Goal: Find specific page/section: Find specific page/section

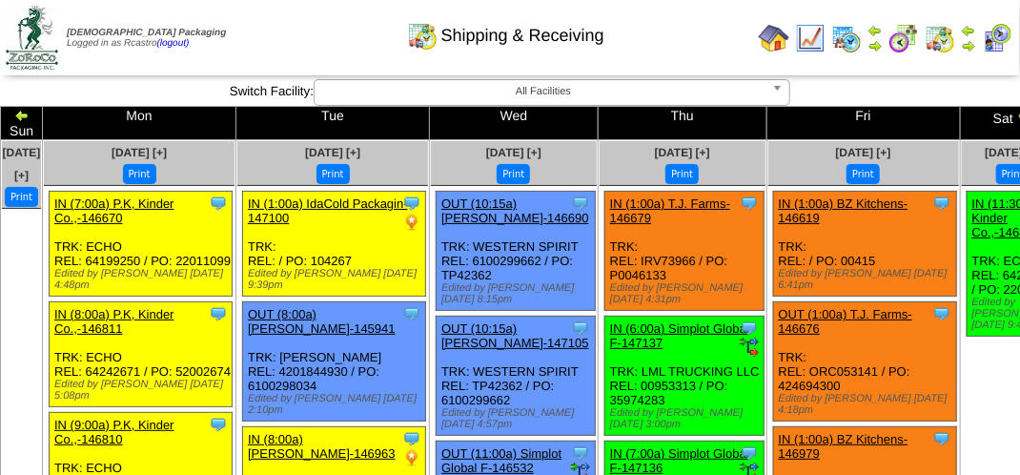
click at [969, 47] on img at bounding box center [968, 45] width 15 height 15
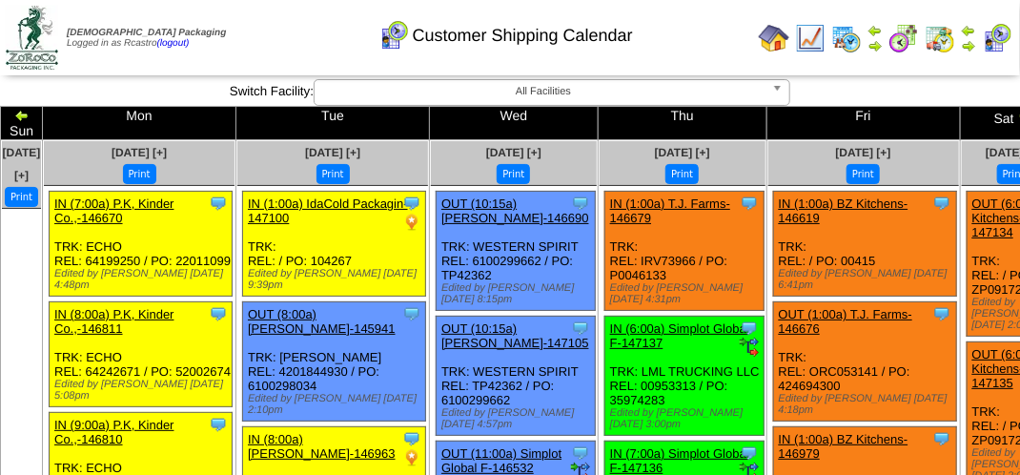
click at [282, 25] on div "Customer Shipping Calendar" at bounding box center [505, 29] width 582 height 52
click at [285, 21] on div "Customer Shipping Calendar" at bounding box center [505, 29] width 582 height 52
click at [290, 35] on div "Customer Shipping Calendar" at bounding box center [505, 29] width 582 height 52
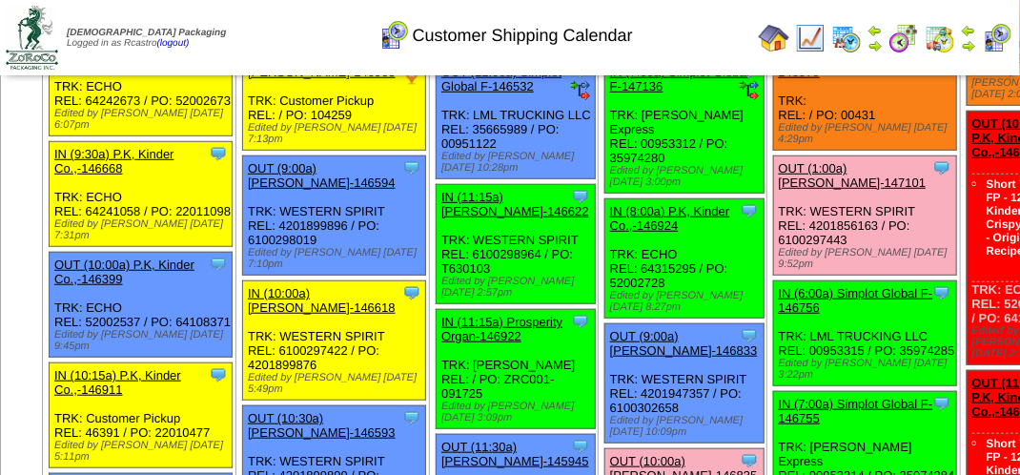
scroll to position [286, 0]
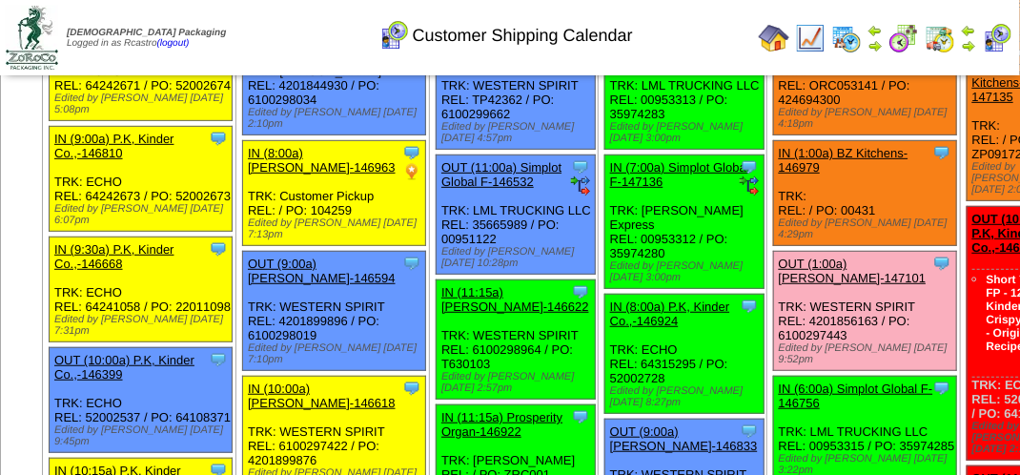
click at [793, 256] on link "OUT (1:00a) [PERSON_NAME]-147101" at bounding box center [853, 270] width 148 height 29
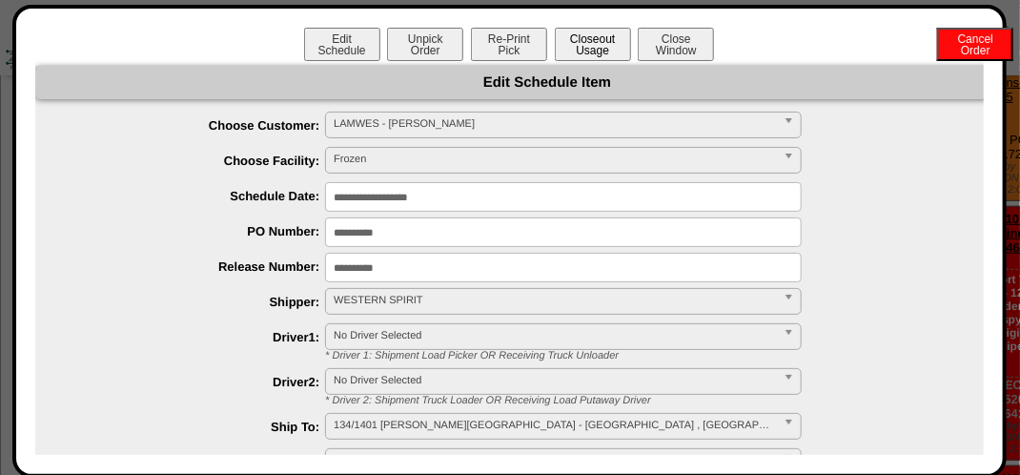
click at [581, 52] on button "Closeout Usage" at bounding box center [593, 44] width 76 height 33
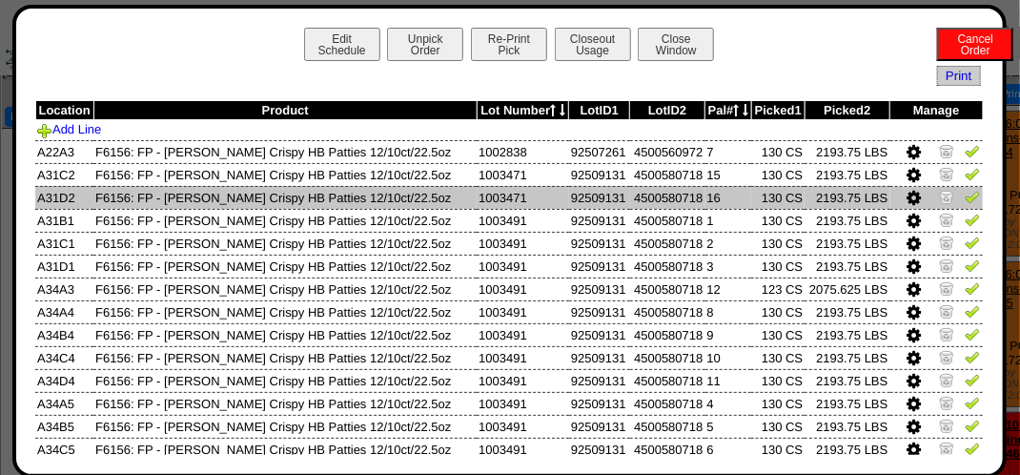
scroll to position [0, 0]
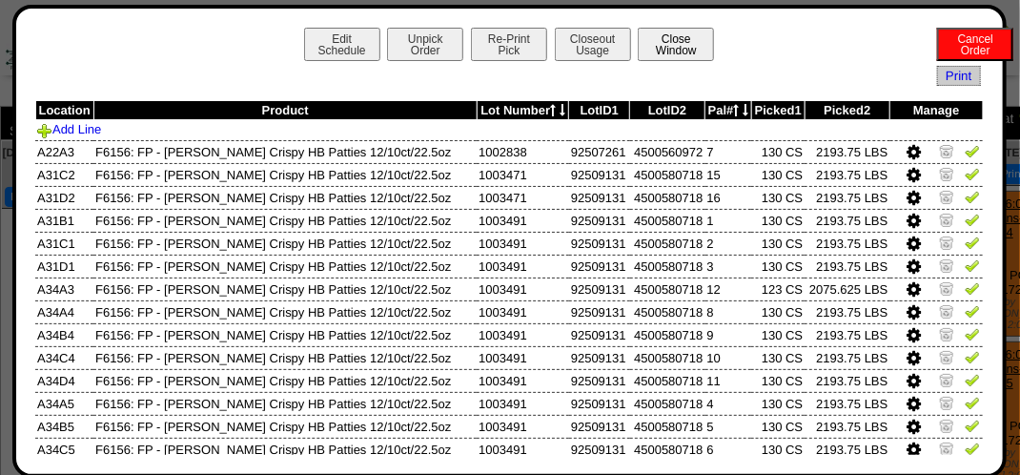
click at [690, 51] on button "Close Window" at bounding box center [676, 44] width 76 height 33
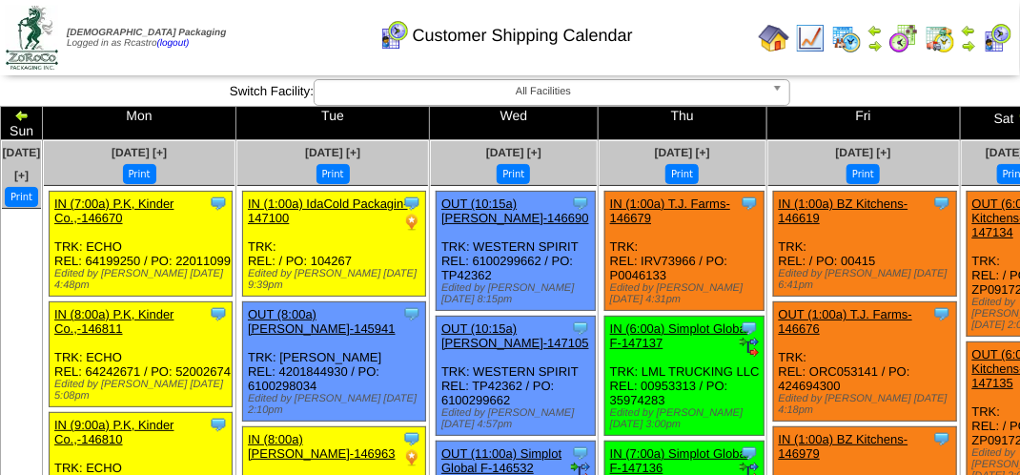
click at [973, 44] on img at bounding box center [968, 45] width 15 height 15
click at [685, 36] on div "Customer Shipping Calendar" at bounding box center [505, 29] width 582 height 52
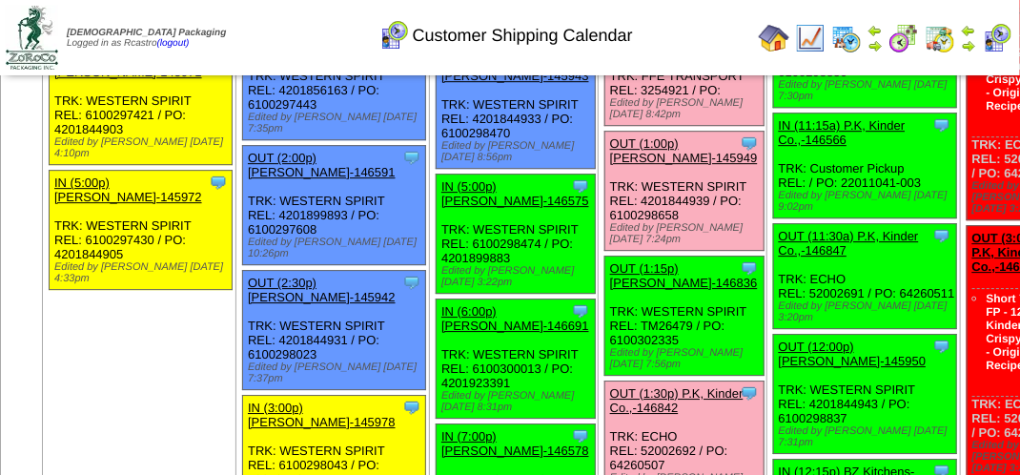
scroll to position [1811, 0]
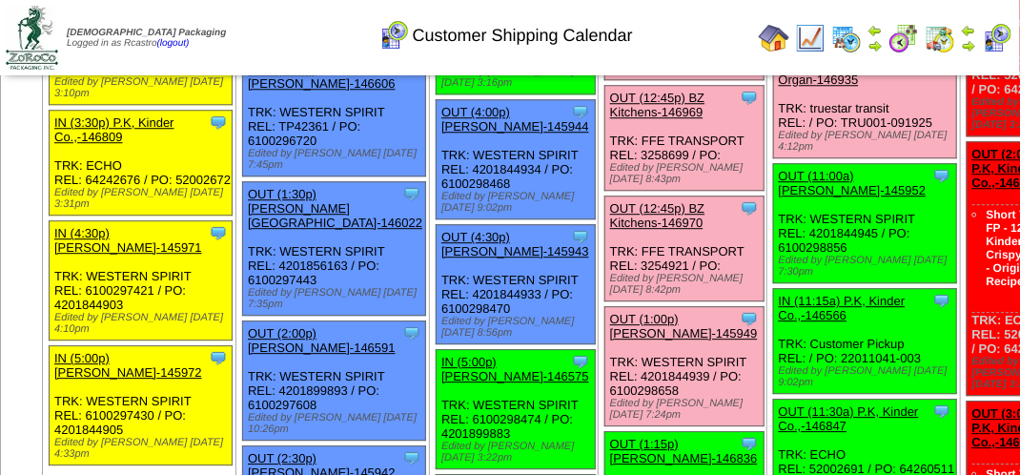
click at [809, 32] on img at bounding box center [810, 38] width 30 height 30
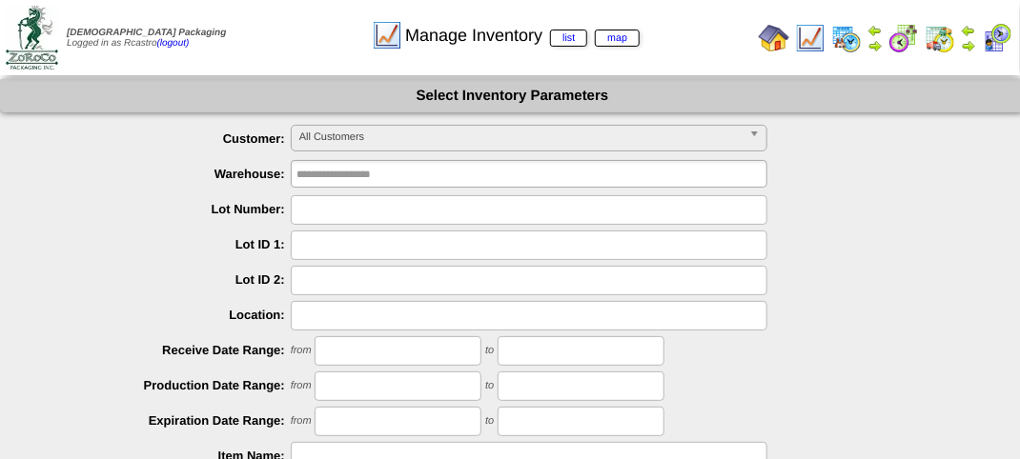
click at [571, 138] on span "All Customers" at bounding box center [520, 137] width 442 height 23
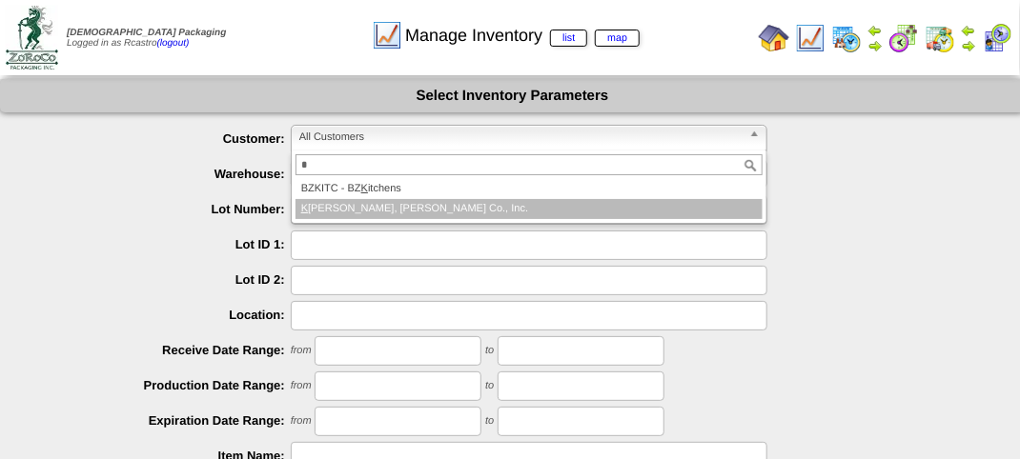
type input "*"
click at [442, 204] on li "K INDER - P.K, Kinder Co., Inc." at bounding box center [528, 209] width 467 height 20
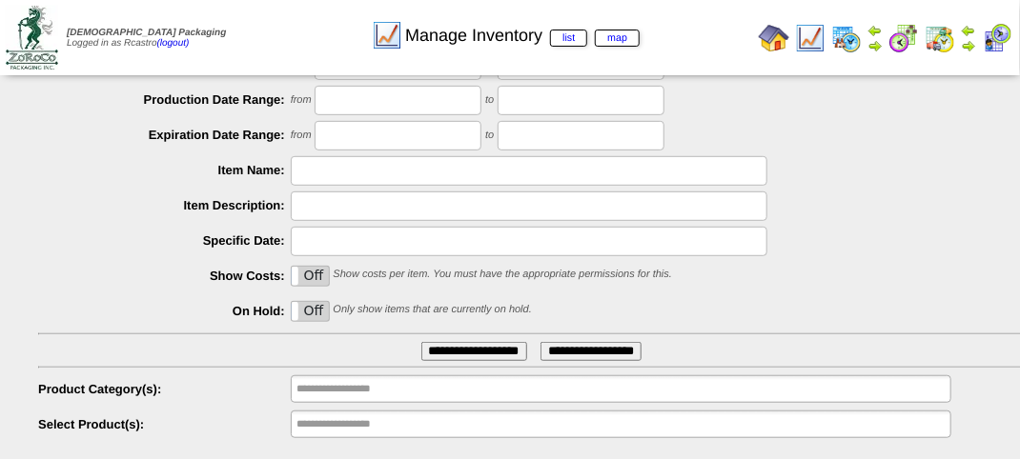
scroll to position [335, 0]
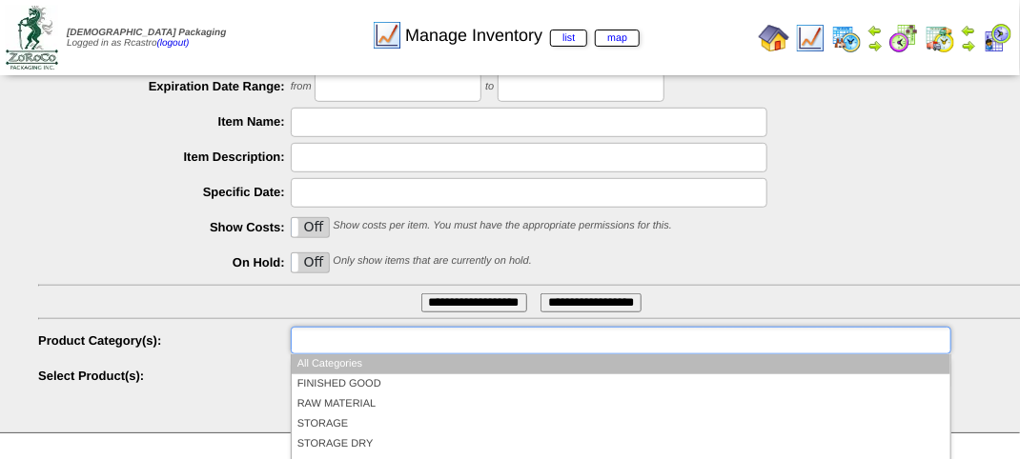
click at [373, 338] on input "text" at bounding box center [357, 341] width 122 height 24
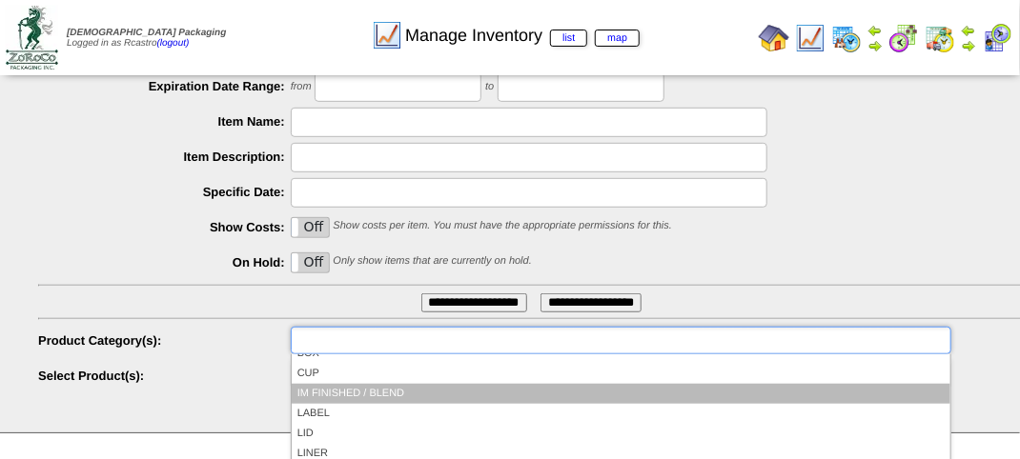
scroll to position [15, 0]
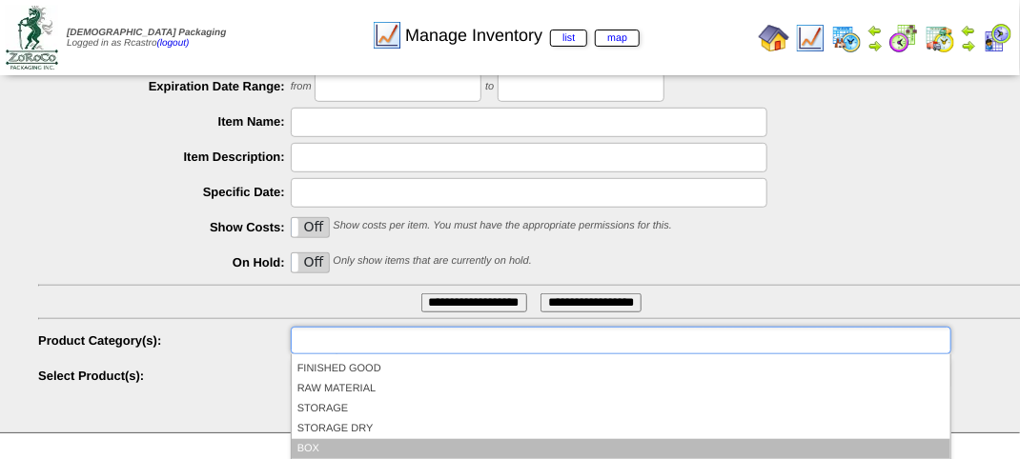
click at [332, 445] on li "BOX" at bounding box center [621, 449] width 659 height 20
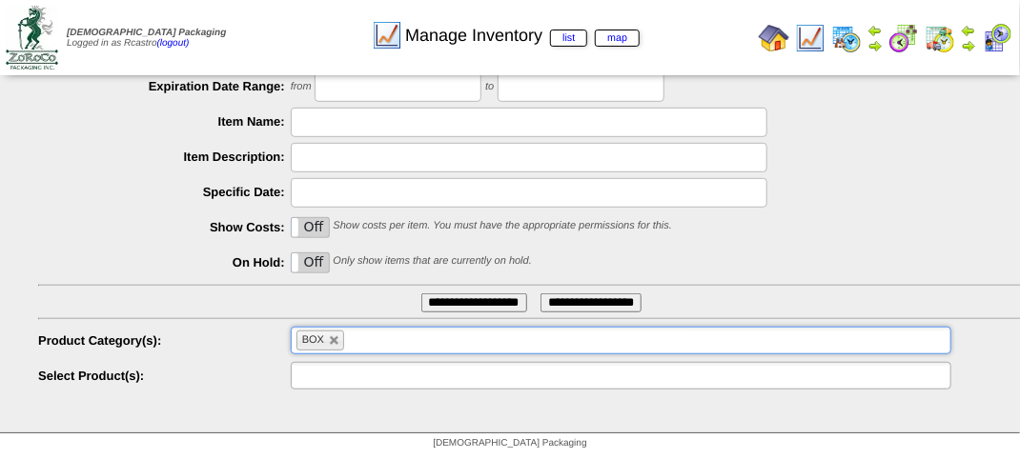
click at [389, 374] on input "text" at bounding box center [357, 376] width 122 height 24
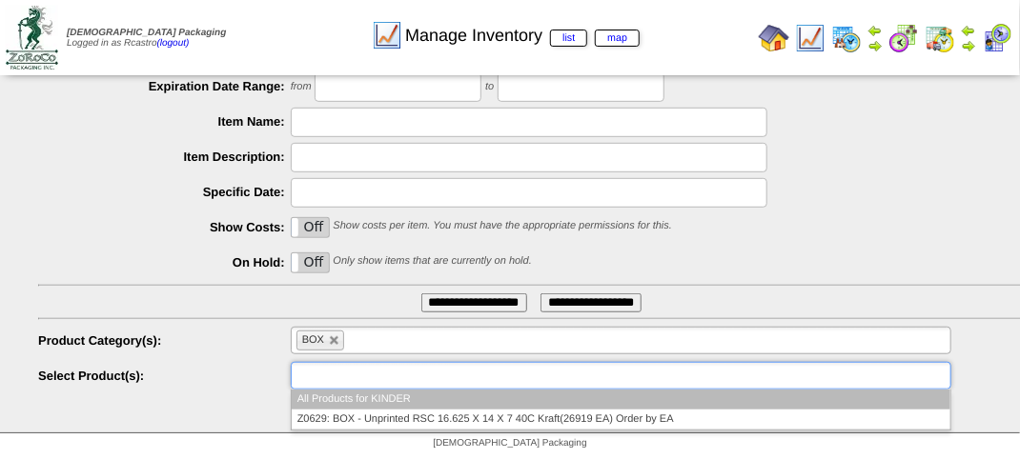
click at [381, 400] on li "All Products for KINDER" at bounding box center [621, 400] width 659 height 20
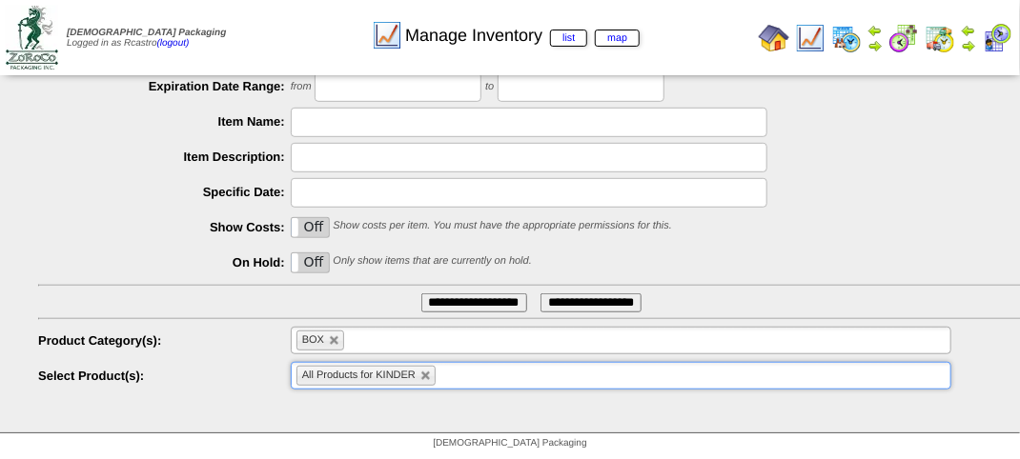
click at [433, 301] on input "**********" at bounding box center [474, 303] width 106 height 19
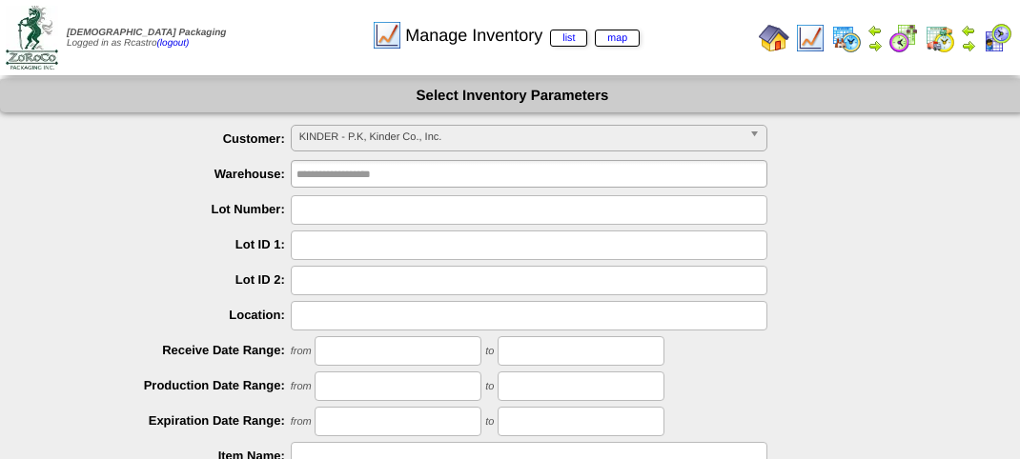
scroll to position [335, 0]
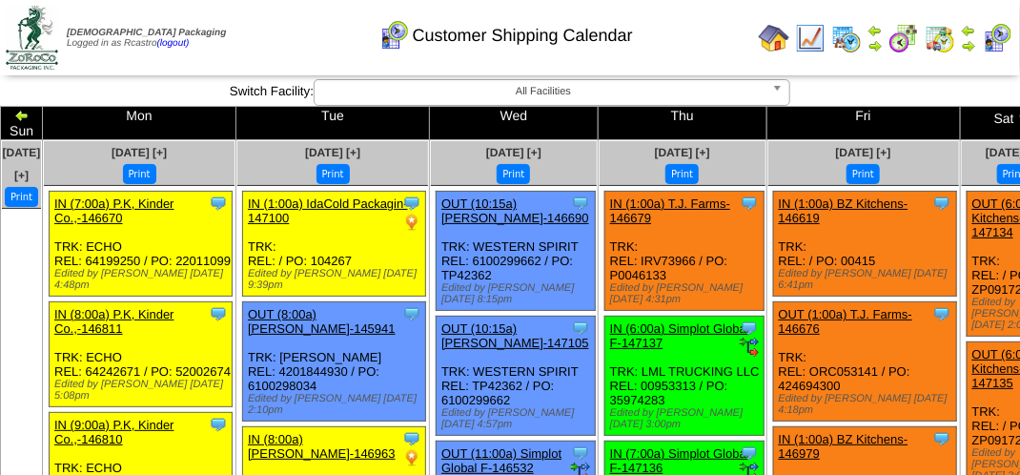
click at [844, 87] on div "**********" at bounding box center [510, 92] width 1020 height 27
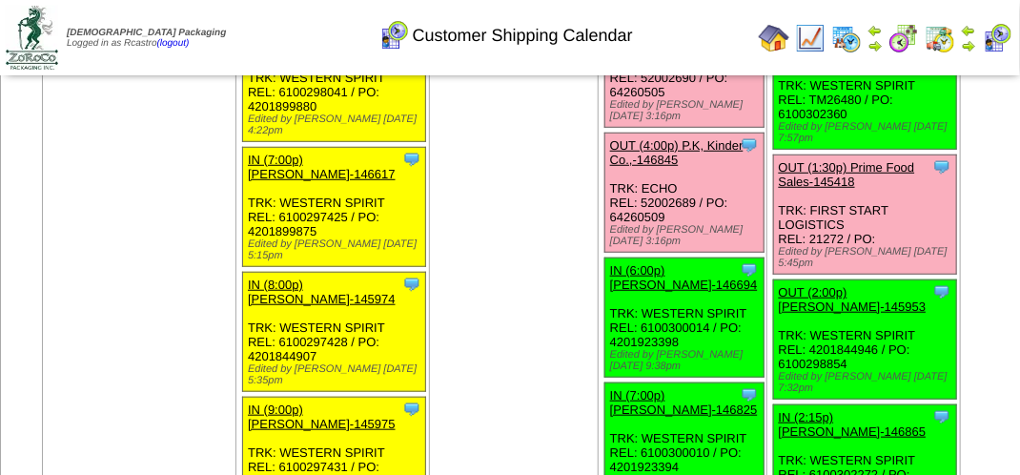
scroll to position [3050, 0]
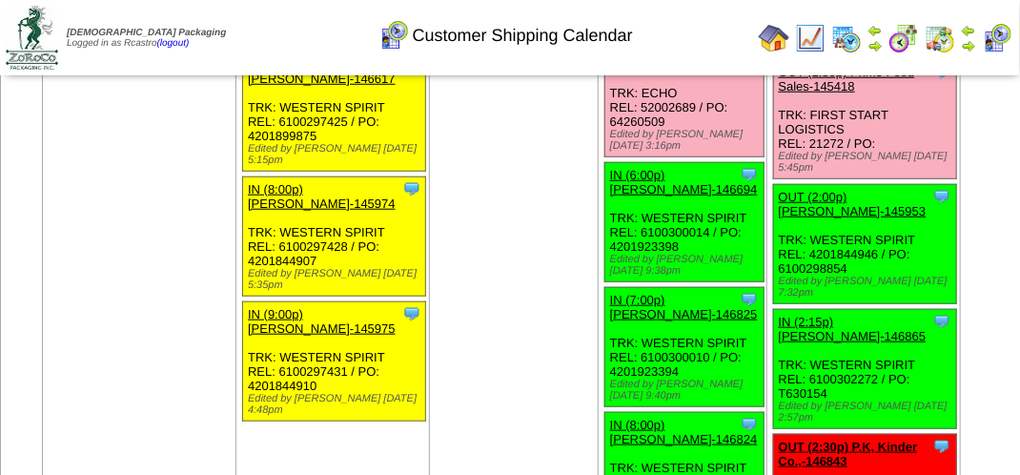
click at [877, 47] on img at bounding box center [874, 45] width 15 height 15
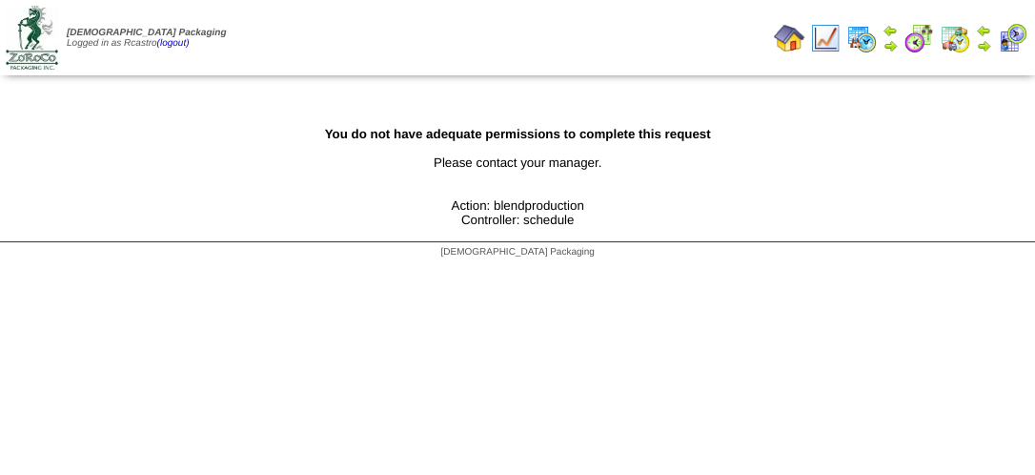
click at [858, 42] on img at bounding box center [861, 38] width 30 height 30
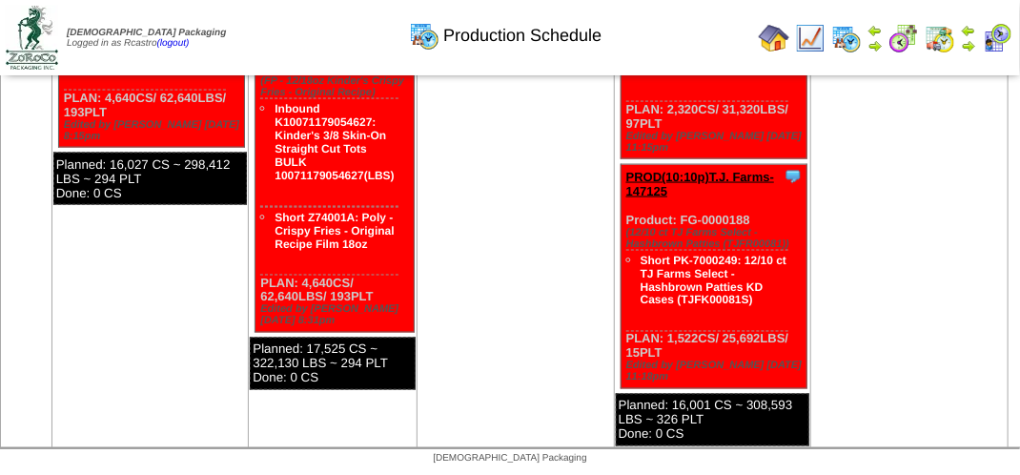
scroll to position [3717, 0]
click at [968, 44] on img at bounding box center [968, 45] width 15 height 15
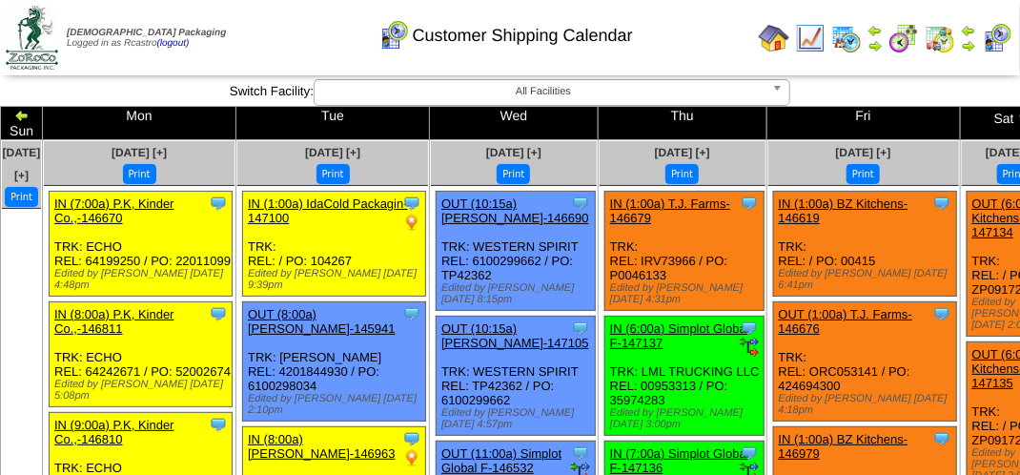
click at [729, 31] on div "Customer Shipping Calendar" at bounding box center [505, 29] width 582 height 52
click at [682, 47] on div "Customer Shipping Calendar" at bounding box center [505, 29] width 582 height 52
click at [690, 33] on div "Customer Shipping Calendar" at bounding box center [505, 29] width 582 height 52
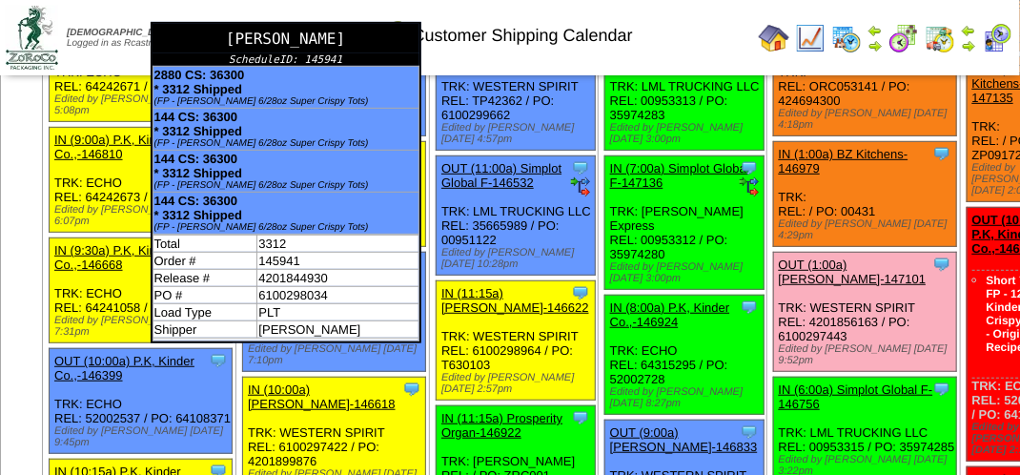
scroll to position [381, 0]
